Goal: Use online tool/utility: Utilize a website feature to perform a specific function

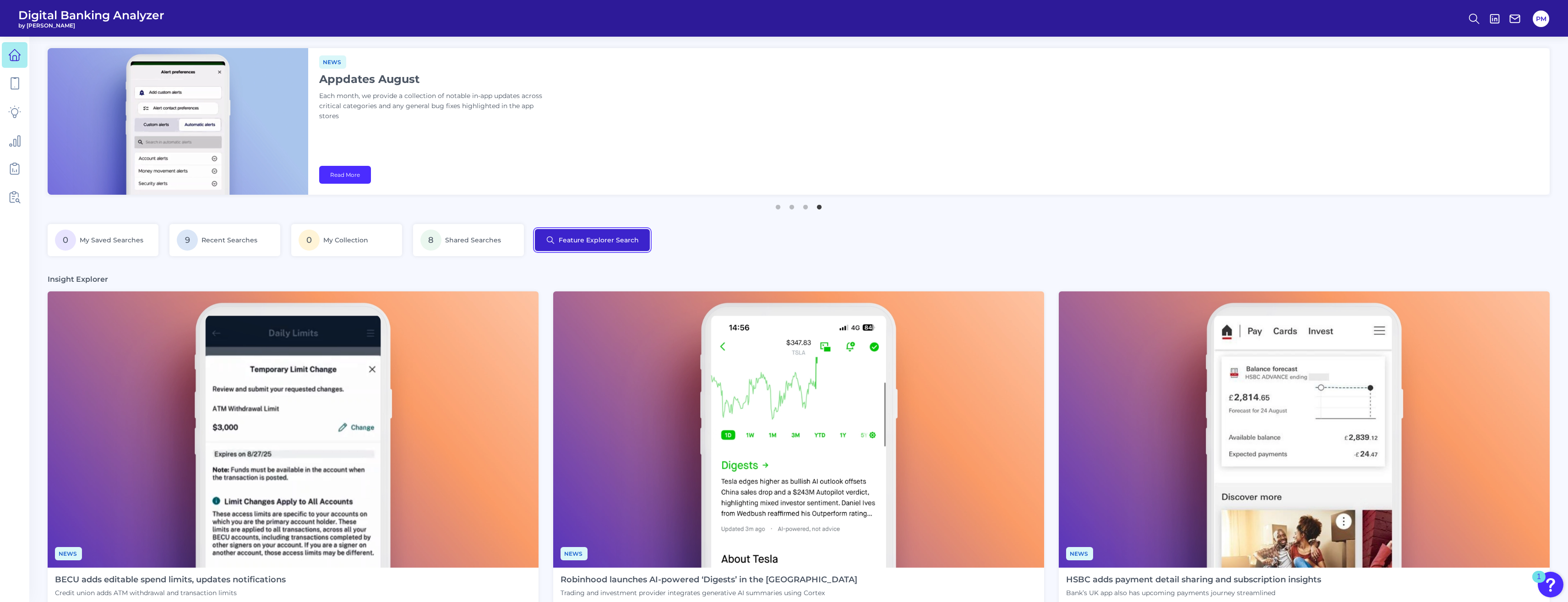
click at [602, 248] on button "Feature Explorer Search" at bounding box center [592, 240] width 115 height 22
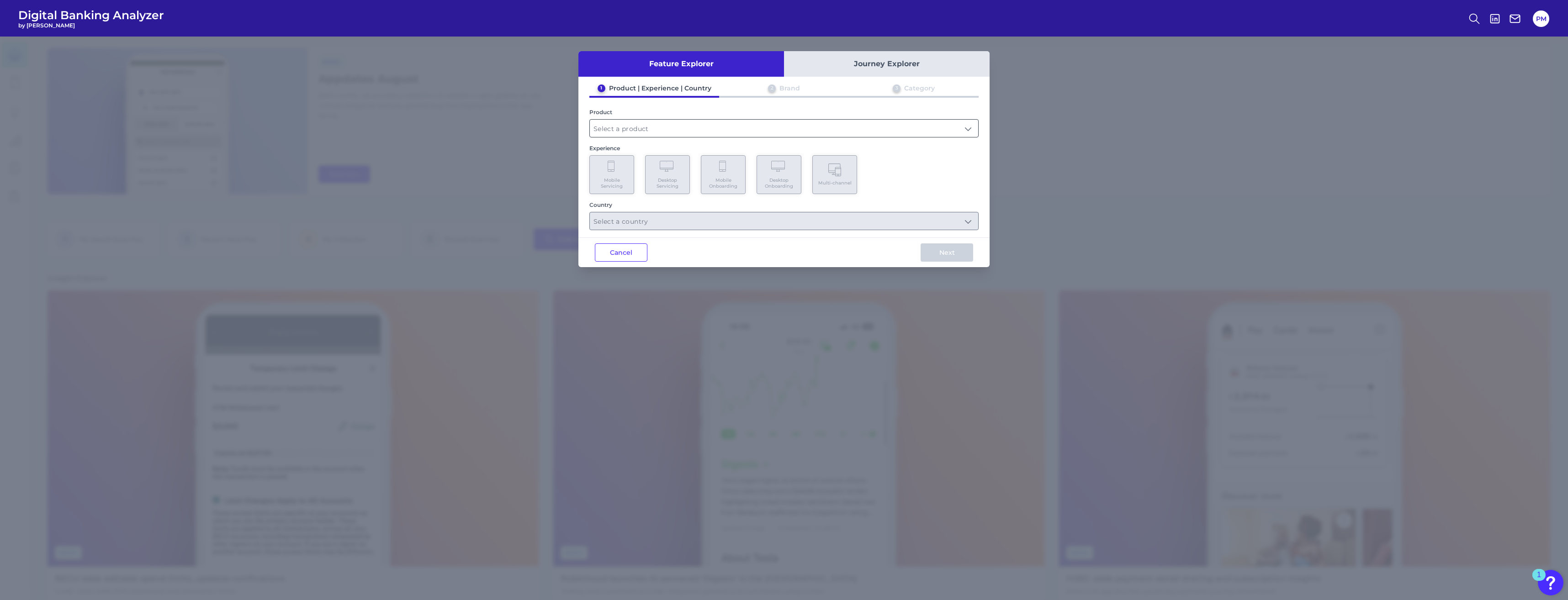
click at [688, 136] on input "text" at bounding box center [784, 128] width 388 height 18
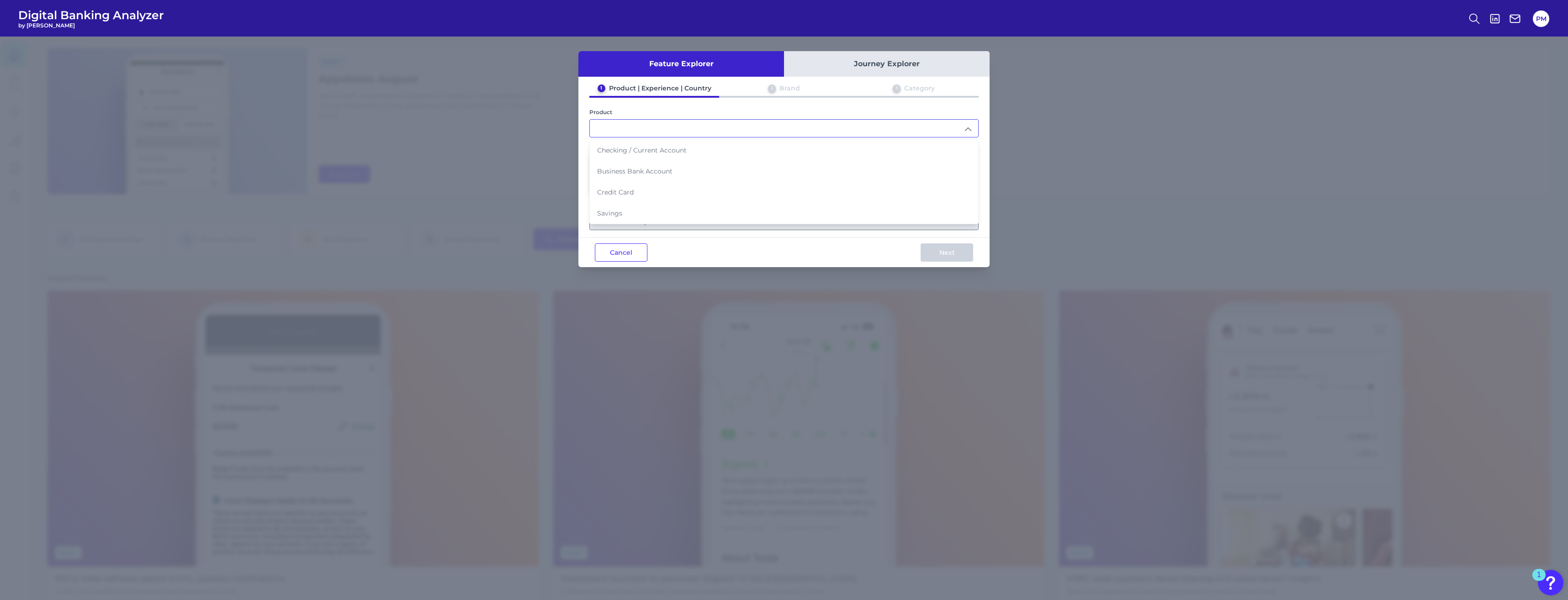
click at [689, 129] on input "text" at bounding box center [784, 128] width 388 height 18
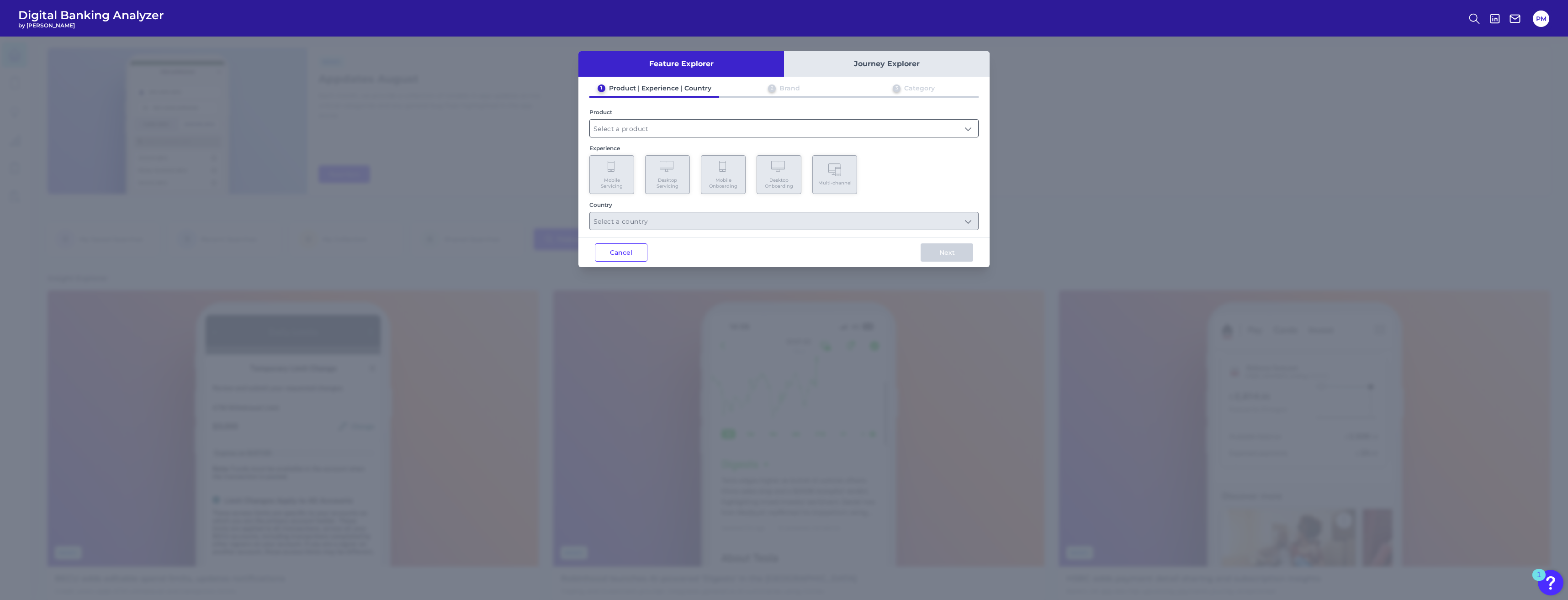
click at [689, 129] on input "text" at bounding box center [784, 128] width 388 height 18
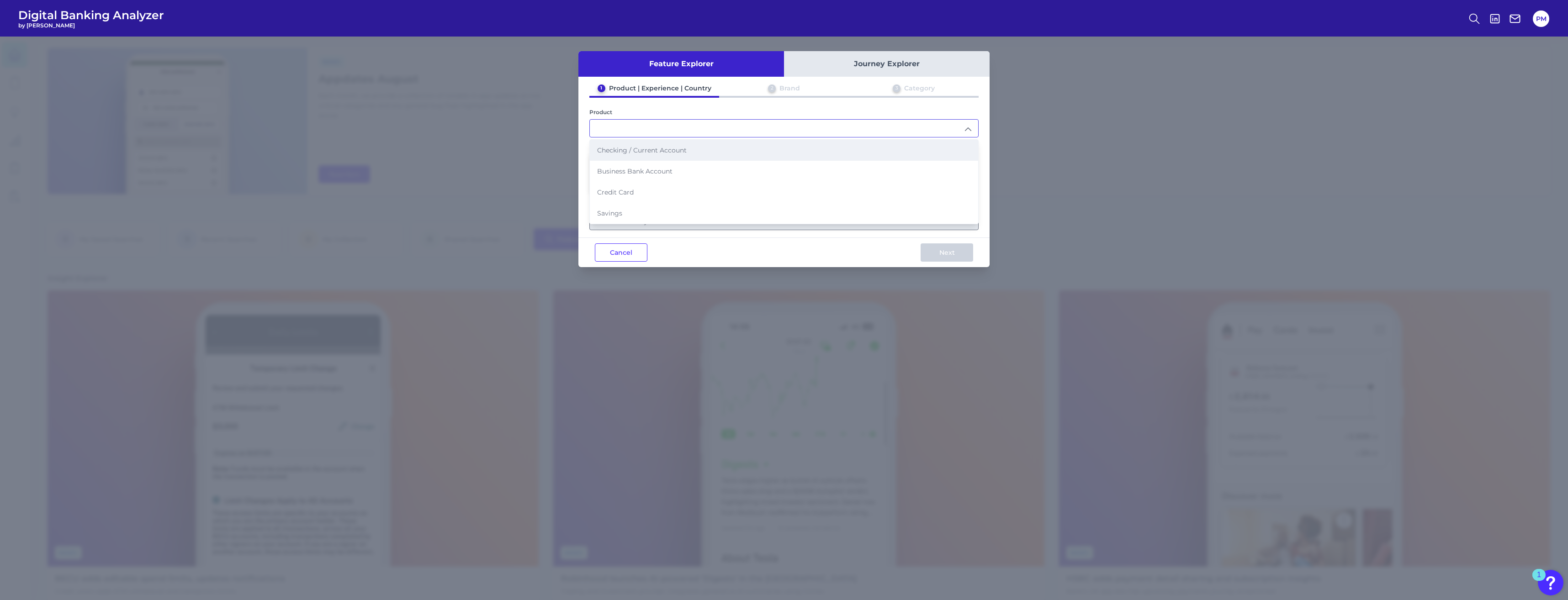
click at [654, 155] on li "Checking / Current Account" at bounding box center [784, 150] width 388 height 21
type input "Checking / Current Account"
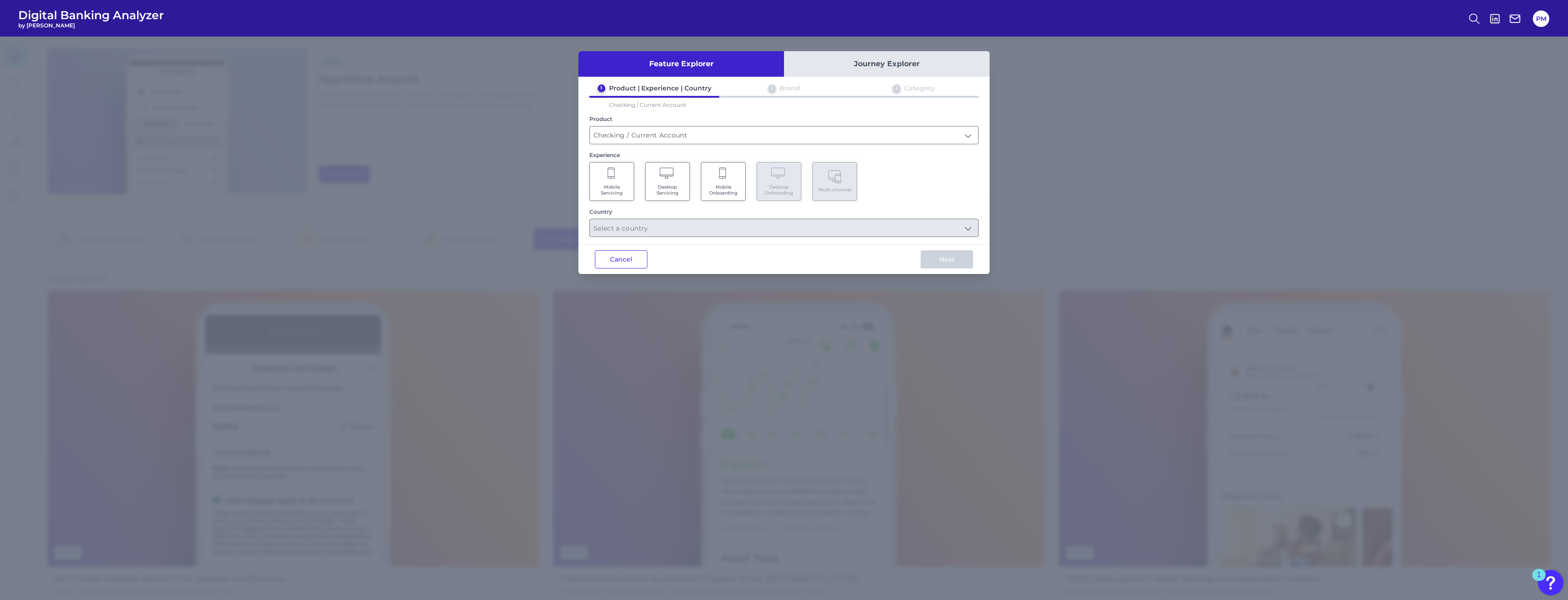
click at [607, 178] on Servicing "Mobile Servicing" at bounding box center [612, 181] width 45 height 39
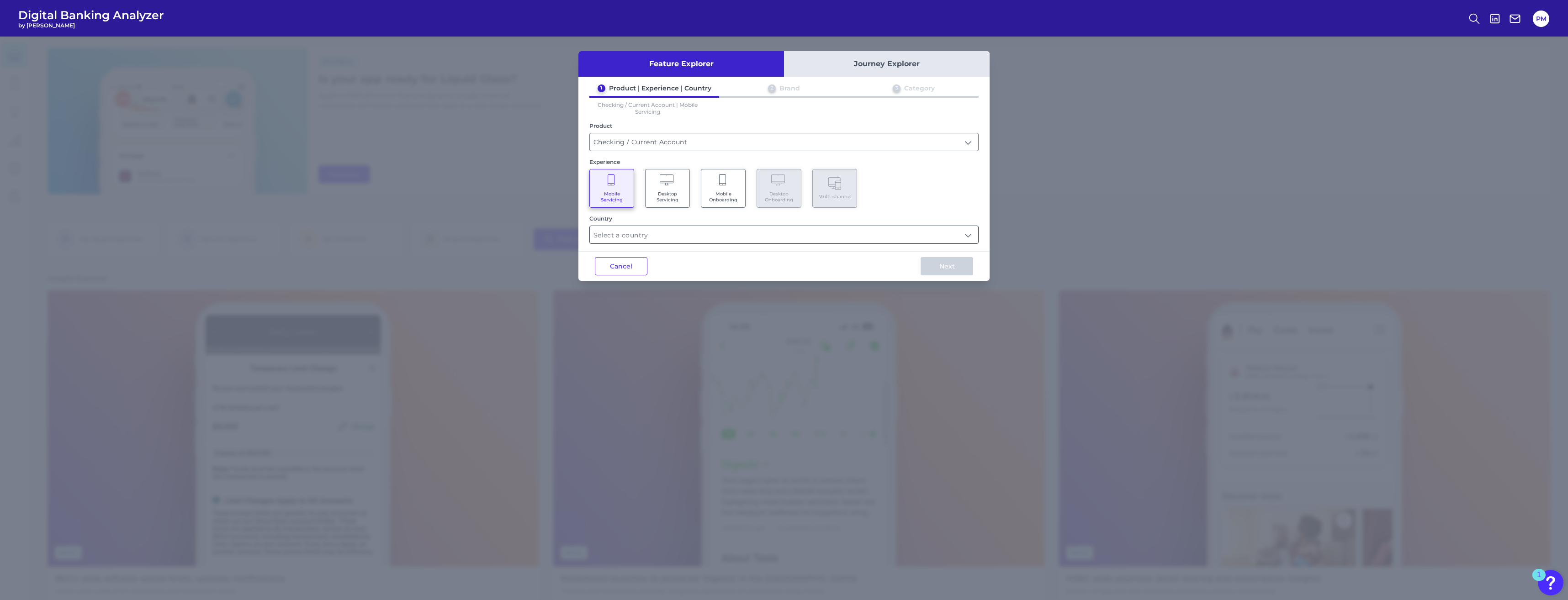
click at [785, 232] on input "text" at bounding box center [784, 235] width 388 height 18
click at [912, 193] on div "Mobile Servicing Desktop Servicing Mobile Onboarding Desktop Onboarding Multi-c…" at bounding box center [783, 189] width 389 height 39
click at [708, 241] on input "text" at bounding box center [784, 235] width 388 height 18
click at [603, 277] on Kingdom "[GEOGRAPHIC_DATA]" at bounding box center [601, 277] width 7 height 7
type input "Select all Countries"
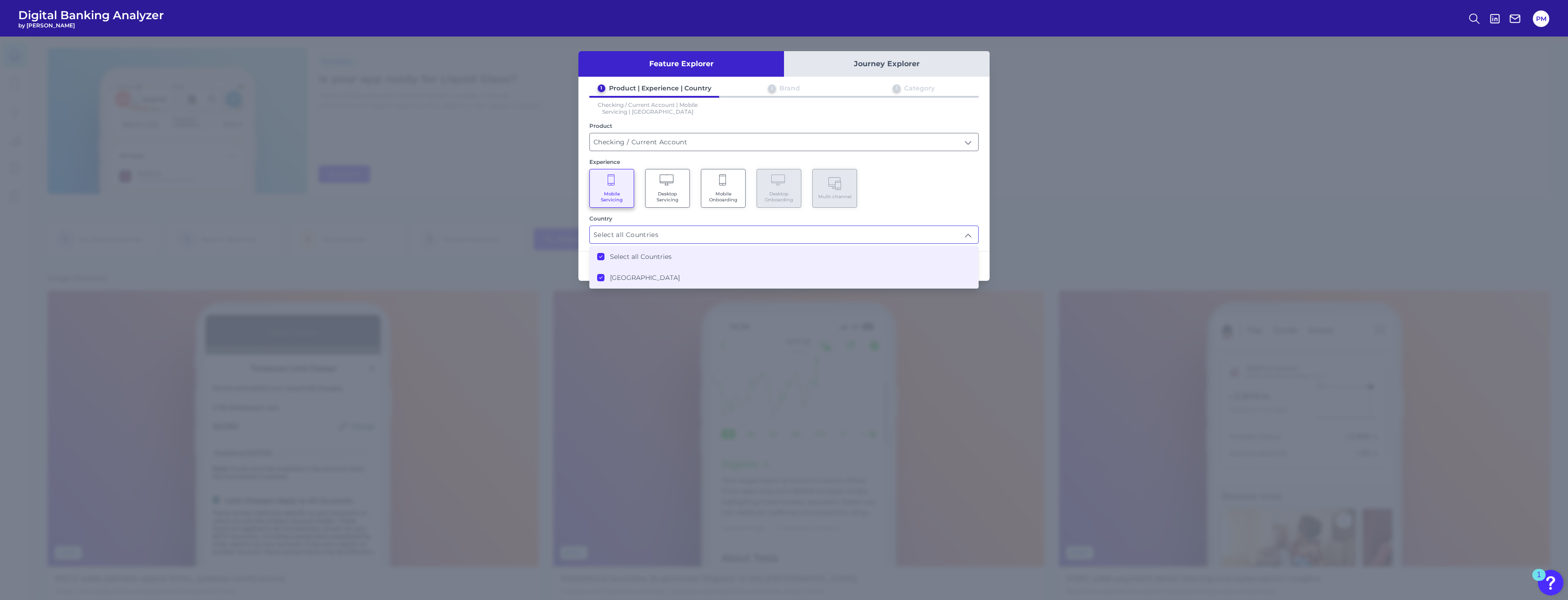
scroll to position [1, 0]
click at [966, 175] on div "Mobile Servicing Desktop Servicing Mobile Onboarding Desktop Onboarding Multi-c…" at bounding box center [783, 189] width 389 height 39
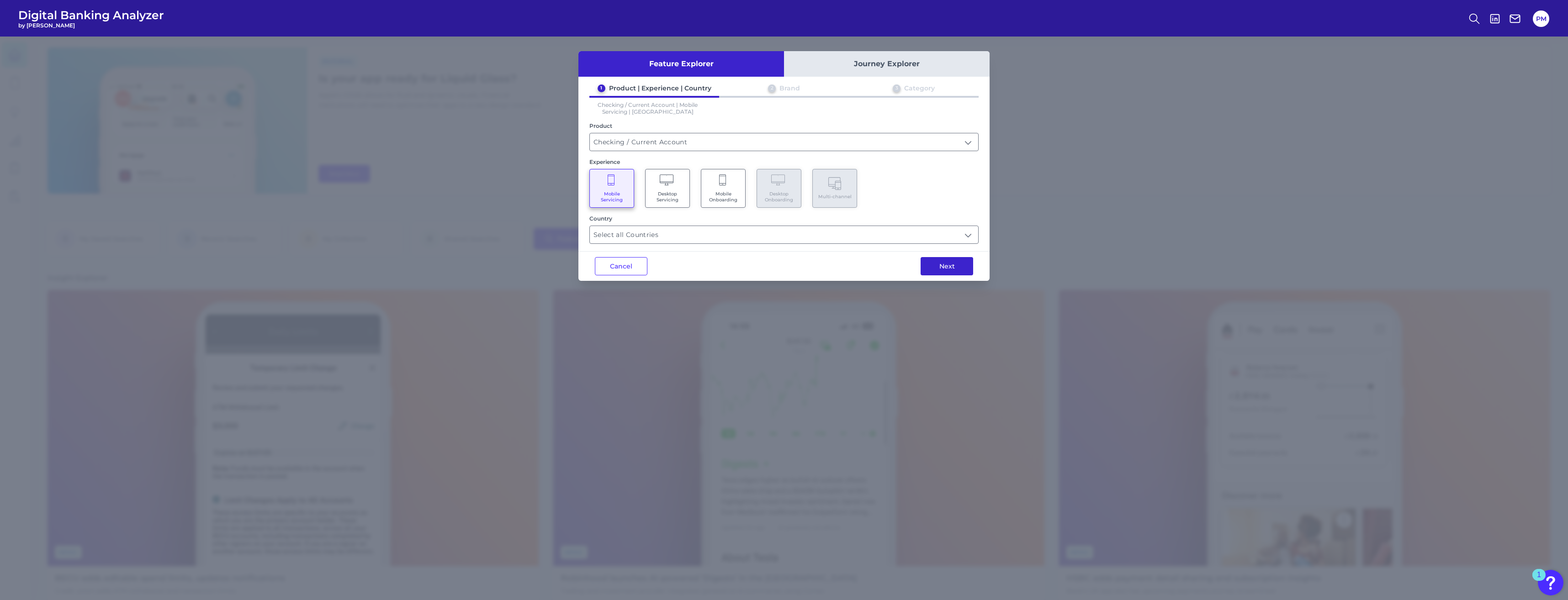
click at [952, 265] on button "Next" at bounding box center [947, 267] width 52 height 18
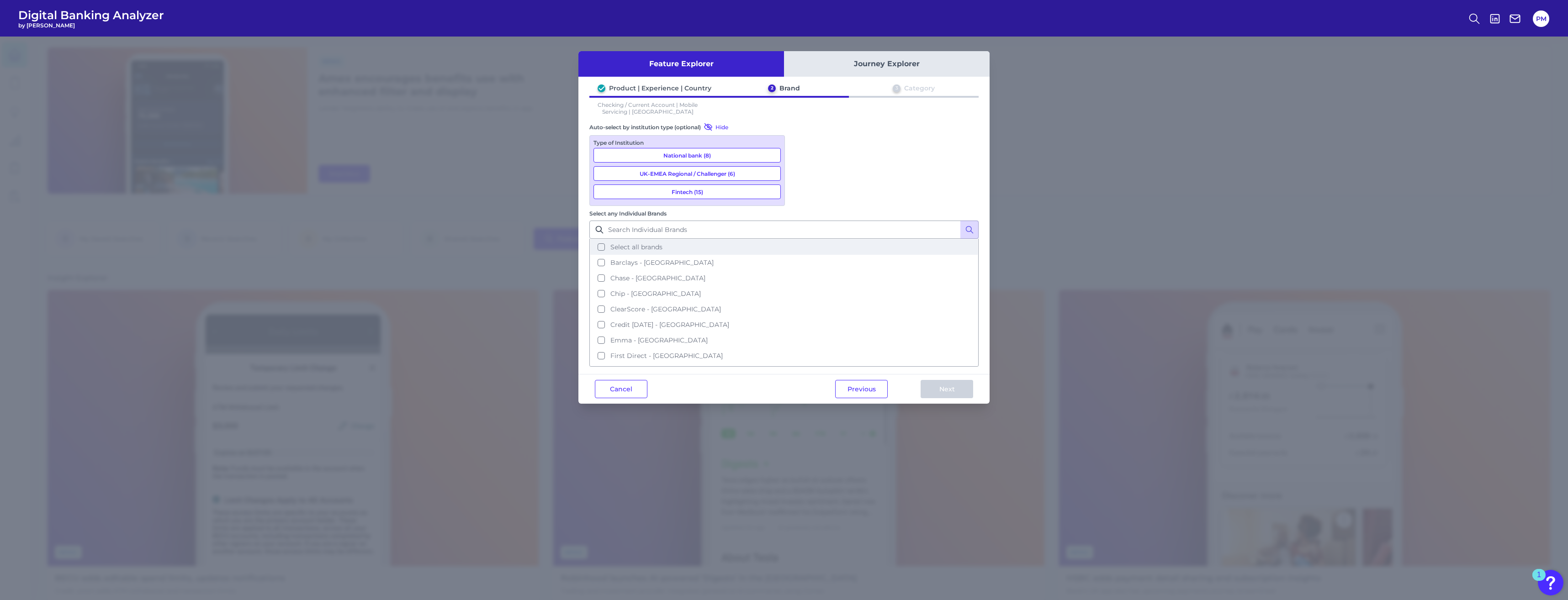
click at [797, 239] on button "Select all brands" at bounding box center [784, 247] width 387 height 16
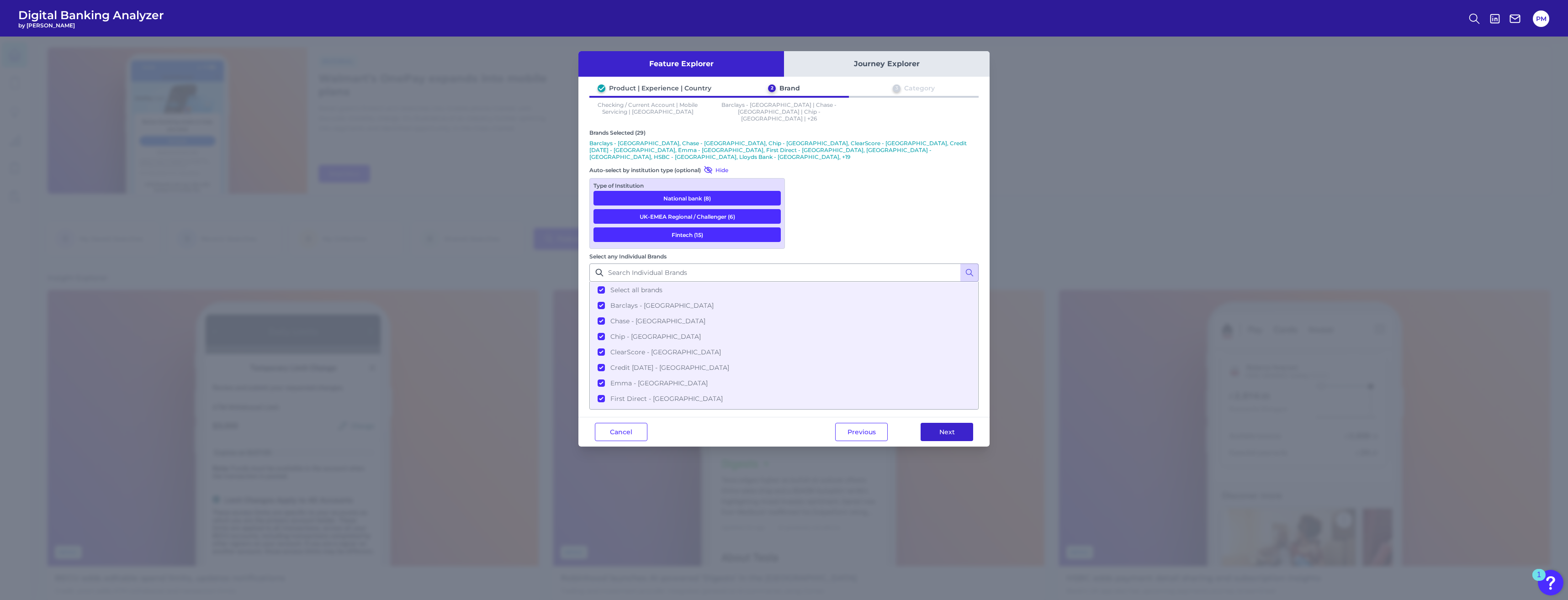
click at [962, 423] on button "Next" at bounding box center [947, 432] width 52 height 18
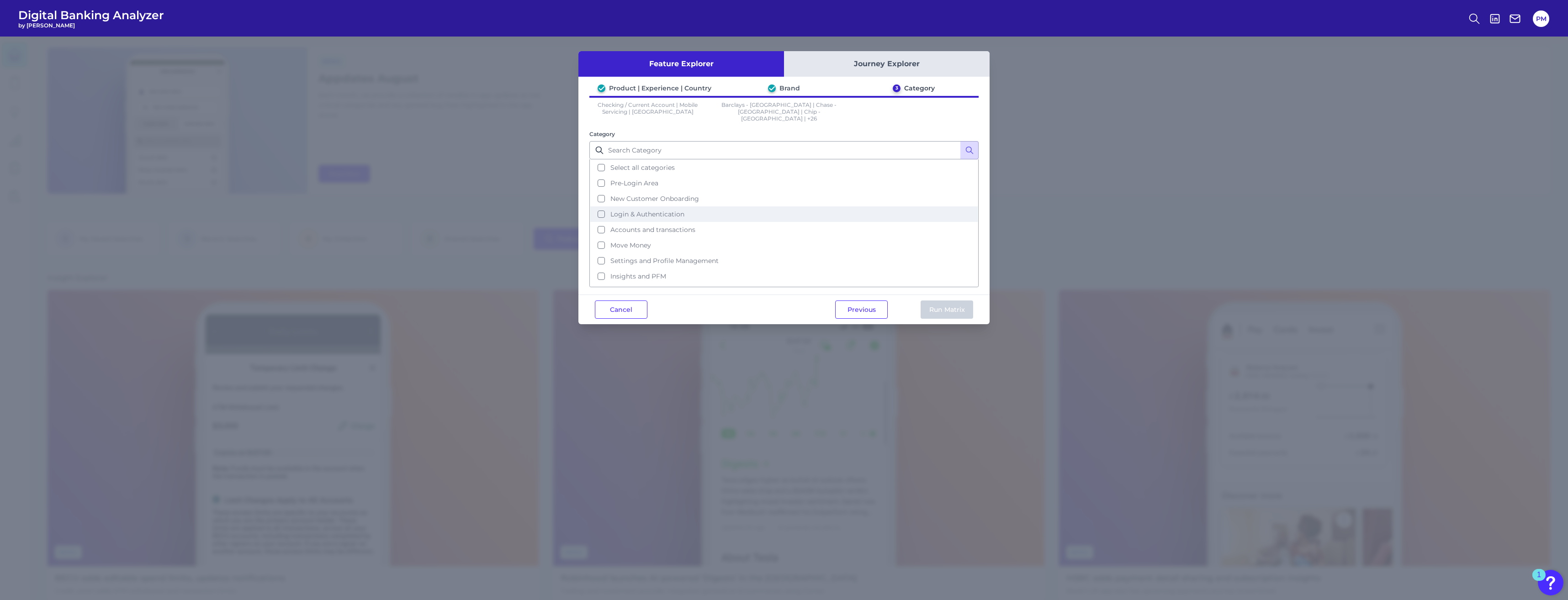
scroll to position [44, 0]
click at [603, 195] on button "Move Money" at bounding box center [784, 201] width 387 height 16
click at [956, 303] on button "Run Matrix" at bounding box center [947, 310] width 52 height 18
